Goal: Information Seeking & Learning: Learn about a topic

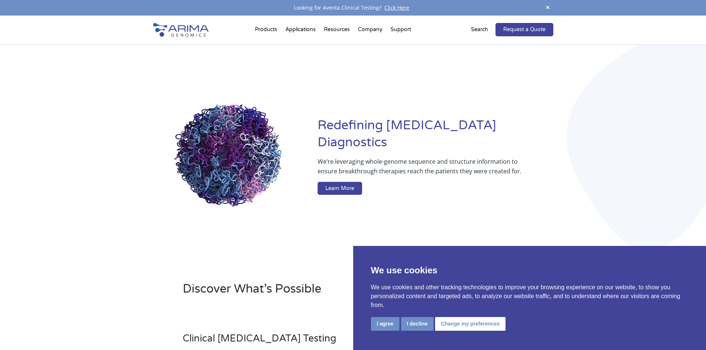
click at [485, 28] on p "Search" at bounding box center [479, 30] width 17 height 10
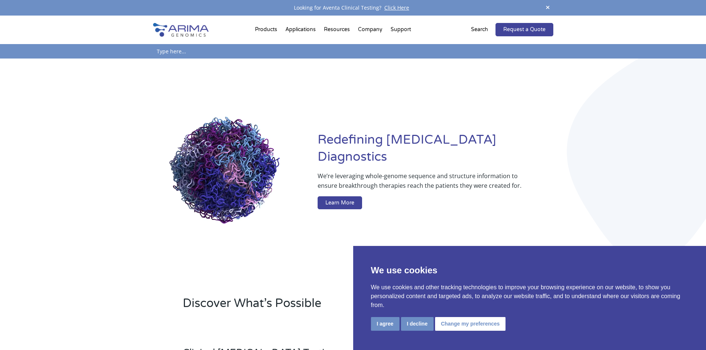
click at [361, 59] on div "Redefining [MEDICAL_DATA] Diagnostics We’re leveraging whole-genome sequence an…" at bounding box center [353, 172] width 400 height 227
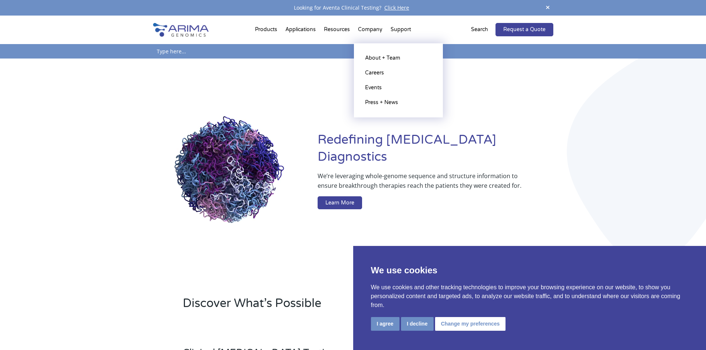
click at [361, 43] on ul "About + Team Careers Events Press + News" at bounding box center [398, 80] width 89 height 74
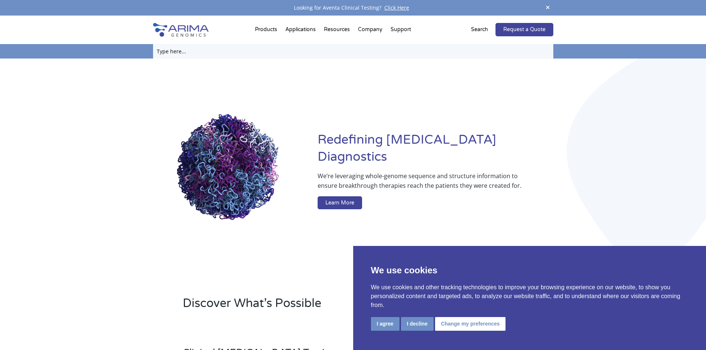
click at [339, 58] on input "text" at bounding box center [353, 51] width 400 height 14
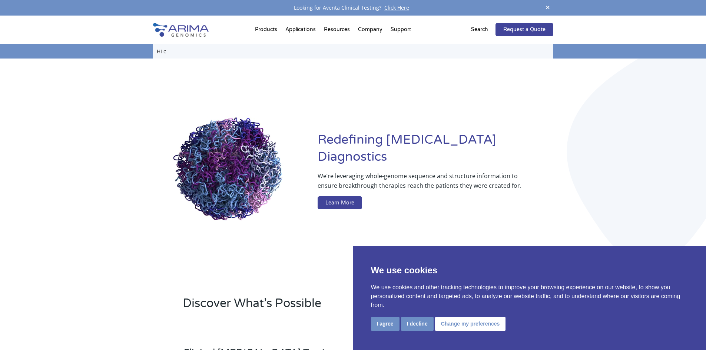
type input "HI c"
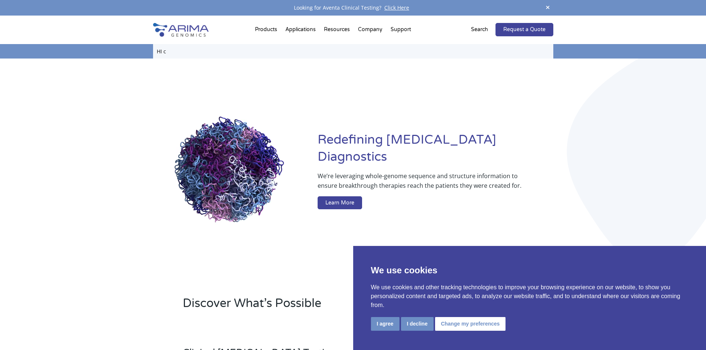
click input "Search" at bounding box center [0, 0] width 0 height 0
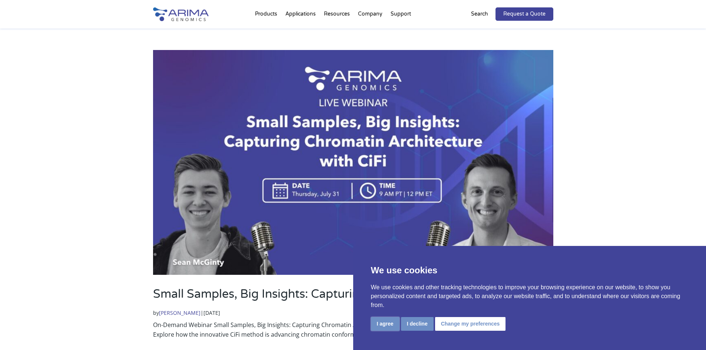
click at [389, 325] on button "I agree" at bounding box center [385, 324] width 29 height 14
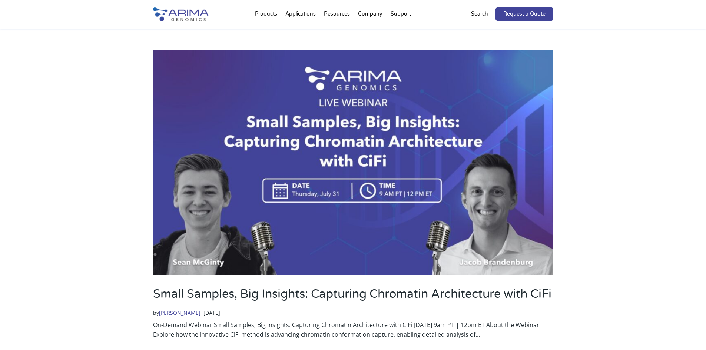
click at [684, 2] on div "Products Clinical Services Aventa FusionPlus Aventa Lymphoma Research Products …" at bounding box center [353, 14] width 706 height 29
